Goal: Navigation & Orientation: Find specific page/section

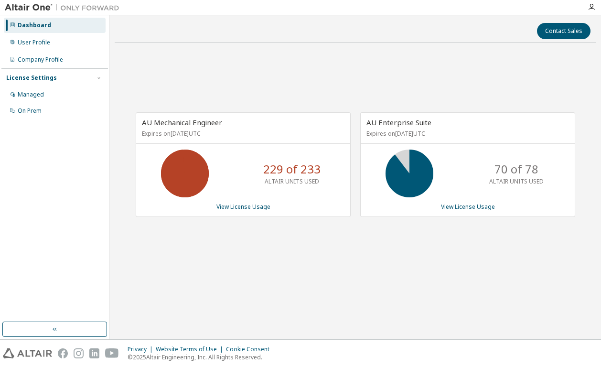
click at [315, 77] on div "AU Mechanical Engineer Expires on [DATE] UTC 229 of 233 ALTAIR UNITS USED View …" at bounding box center [356, 169] width 482 height 239
click at [449, 91] on div "AU Mechanical Engineer Expires on [DATE] UTC 229 of 233 ALTAIR UNITS USED View …" at bounding box center [356, 169] width 482 height 239
